Goal: Task Accomplishment & Management: Complete application form

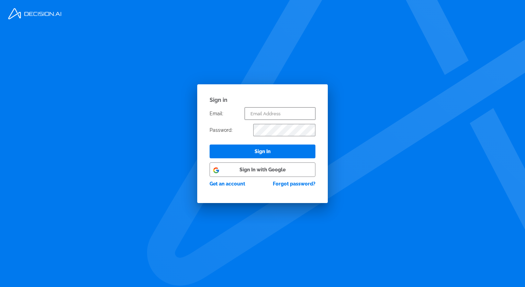
click at [274, 112] on input "text" at bounding box center [280, 113] width 71 height 12
type input "[PERSON_NAME][EMAIL_ADDRESS][DOMAIN_NAME]"
click at [210, 144] on button "Sign In" at bounding box center [263, 151] width 106 height 14
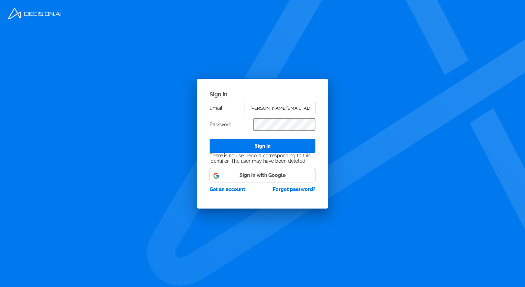
click at [233, 188] on p "Get an account" at bounding box center [228, 188] width 36 height 5
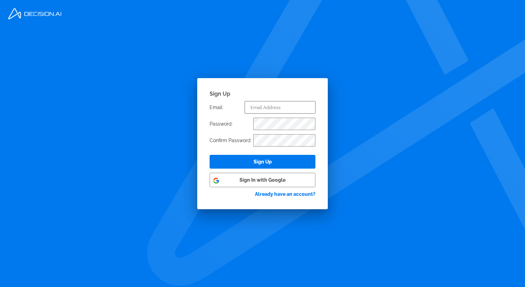
click at [275, 109] on input "text" at bounding box center [280, 107] width 71 height 12
type input "[PERSON_NAME][EMAIL_ADDRESS][DOMAIN_NAME]"
click at [277, 164] on button "Sign Up" at bounding box center [263, 162] width 106 height 14
select select "Week"
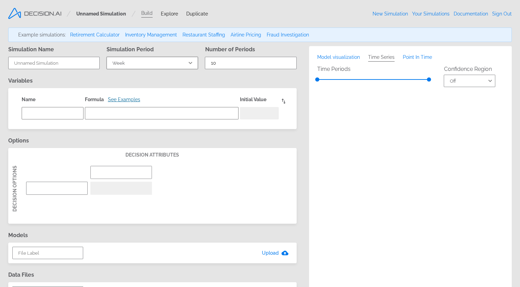
click at [190, 65] on select "Year Quarter Month Week Day Hour Minute Second" at bounding box center [152, 63] width 91 height 12
